Goal: Information Seeking & Learning: Learn about a topic

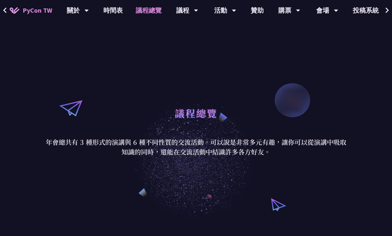
click at [113, 10] on link "時間表" at bounding box center [113, 10] width 32 height 21
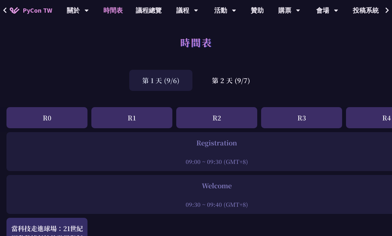
click at [309, 120] on div "R3" at bounding box center [301, 117] width 81 height 21
click at [307, 112] on div "R3" at bounding box center [301, 117] width 81 height 21
click at [310, 121] on div "R3" at bounding box center [301, 117] width 81 height 21
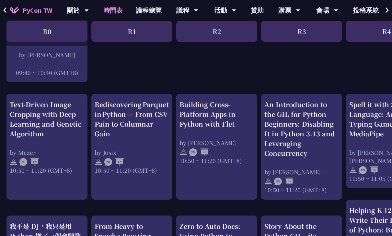
scroll to position [212, 0]
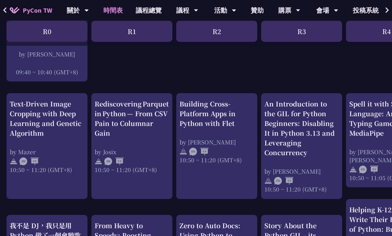
click at [302, 144] on div "An Introduction to the GIL for Python Beginners: Disabling It in Python 3.13 an…" at bounding box center [302, 128] width 75 height 58
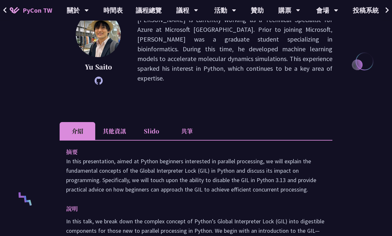
click at [117, 130] on li "其他資訊" at bounding box center [114, 131] width 38 height 18
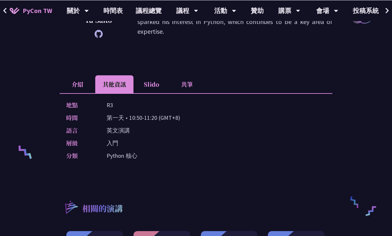
click at [154, 80] on li "Slido" at bounding box center [152, 84] width 36 height 18
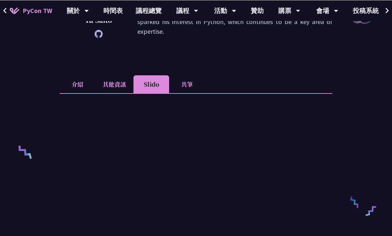
scroll to position [170, 0]
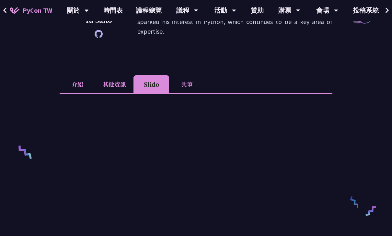
click at [116, 82] on li "其他資訊" at bounding box center [114, 84] width 38 height 18
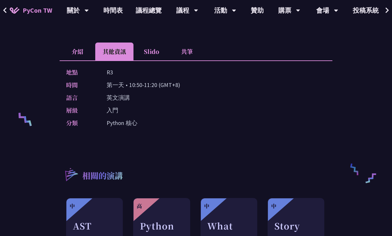
scroll to position [198, 0]
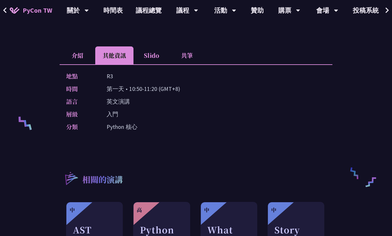
click at [190, 56] on li "共筆" at bounding box center [187, 55] width 36 height 18
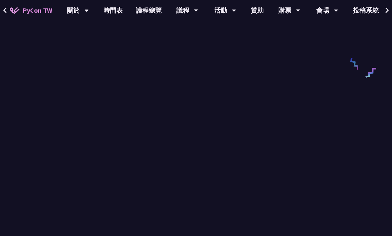
scroll to position [304, 0]
